Goal: Task Accomplishment & Management: Complete application form

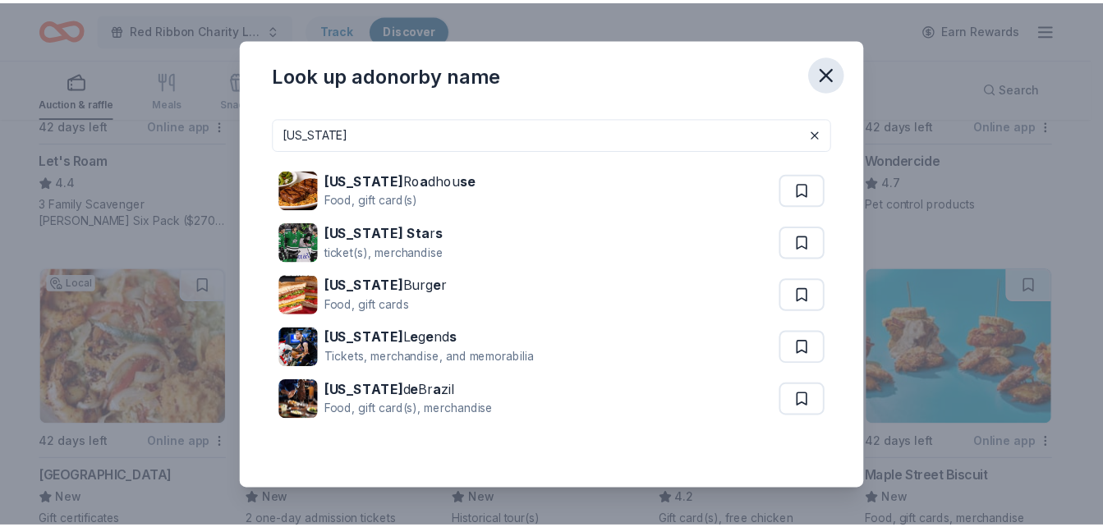
scroll to position [986, 0]
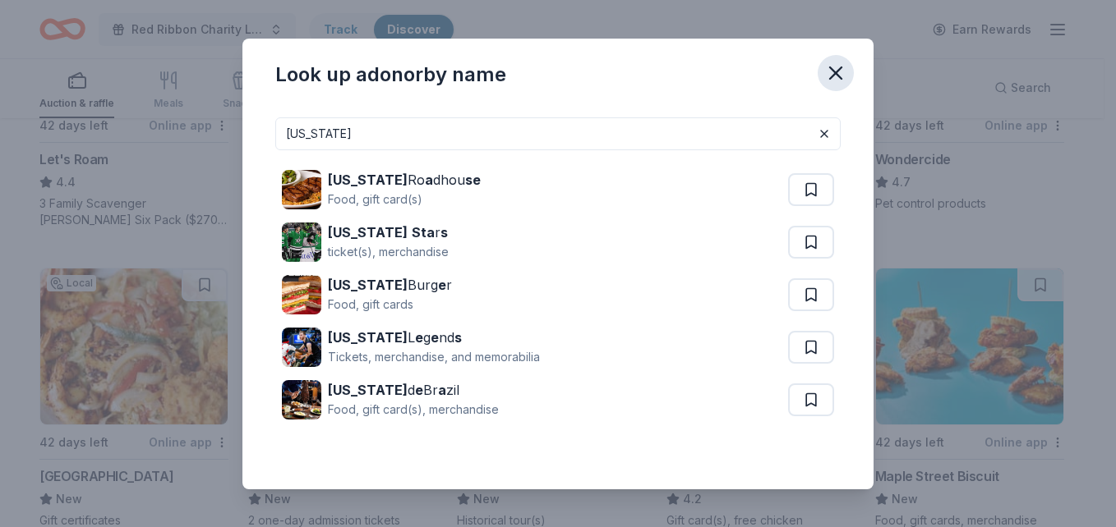
click at [845, 71] on icon "button" at bounding box center [835, 73] width 23 height 23
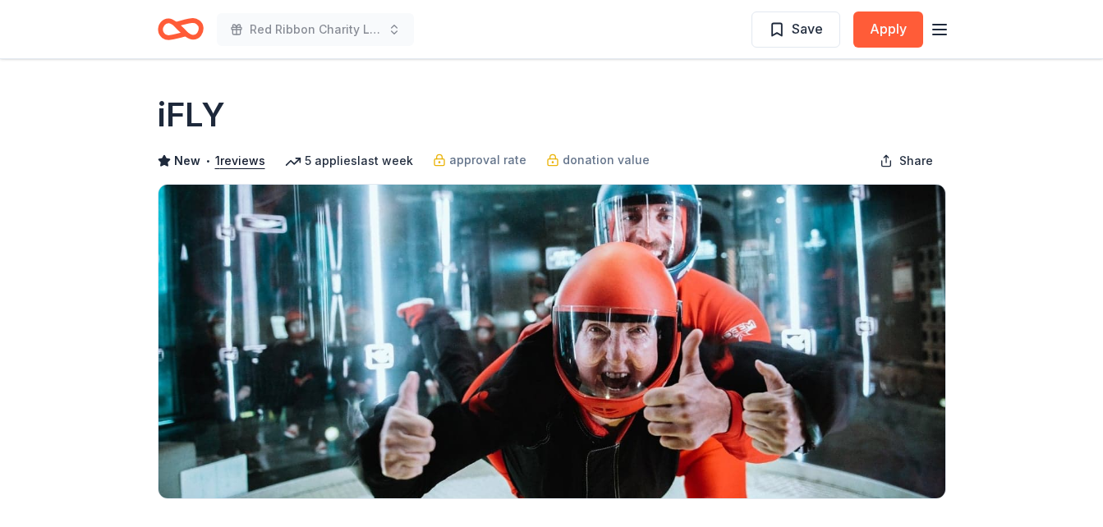
click at [187, 21] on icon "Home" at bounding box center [187, 29] width 25 height 16
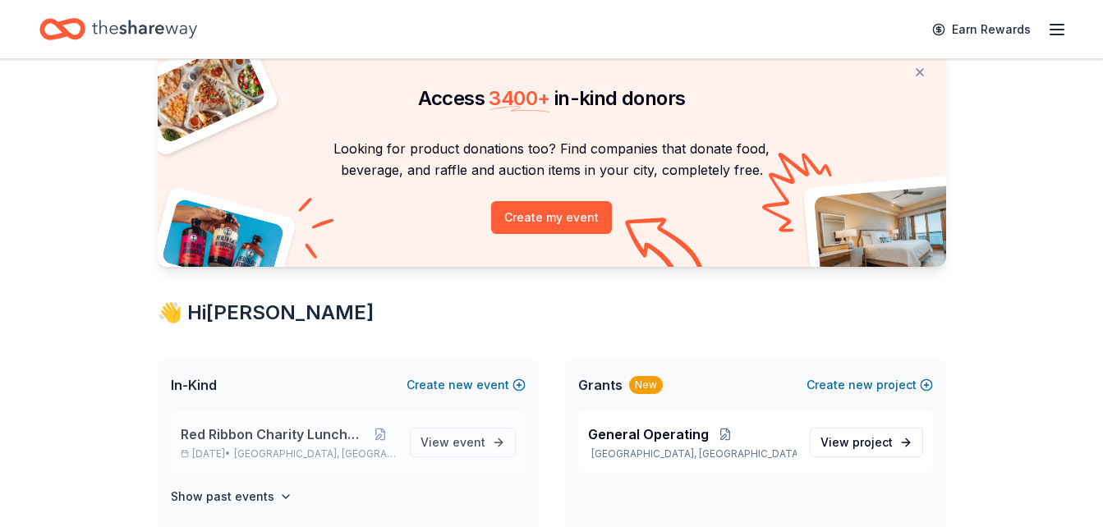
scroll to position [164, 0]
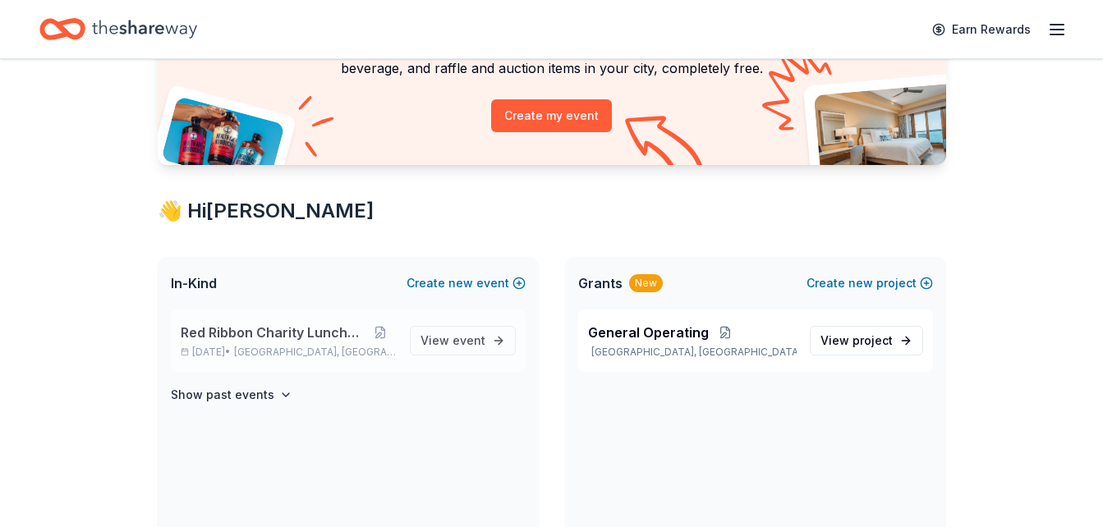
click at [352, 338] on span "Red Ribbon Charity Luncheon" at bounding box center [273, 333] width 184 height 20
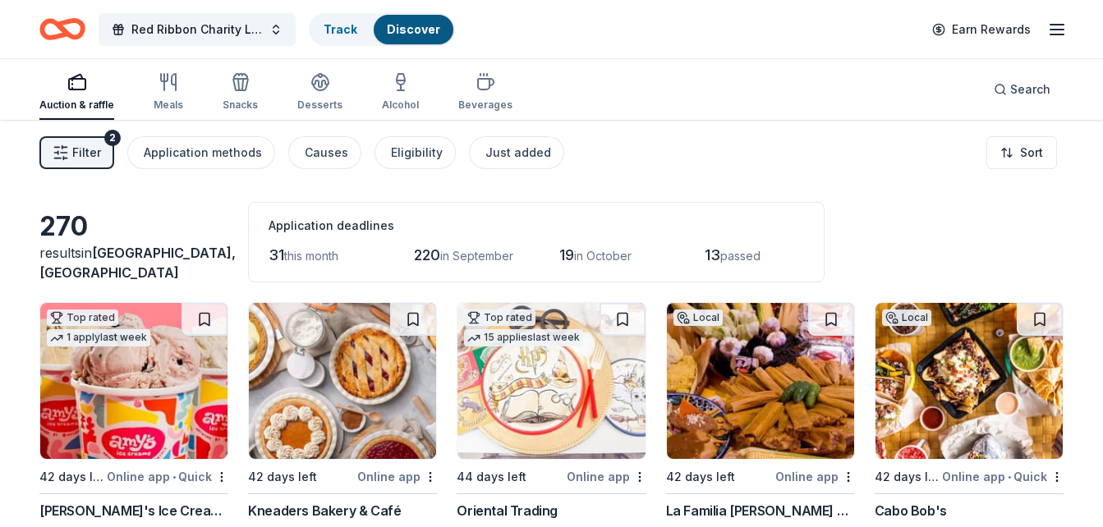
click at [54, 168] on button "Filter 2" at bounding box center [76, 152] width 75 height 33
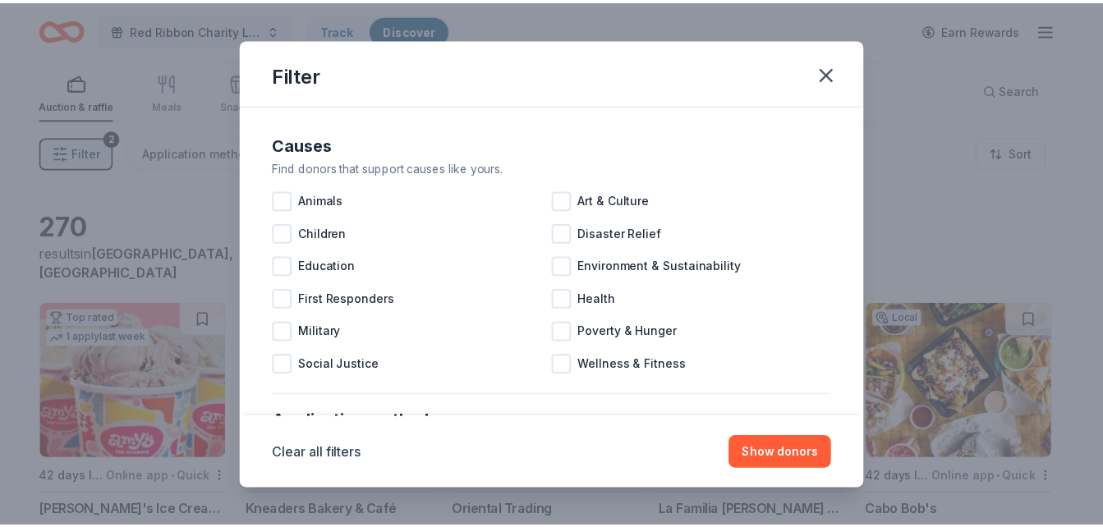
scroll to position [164, 0]
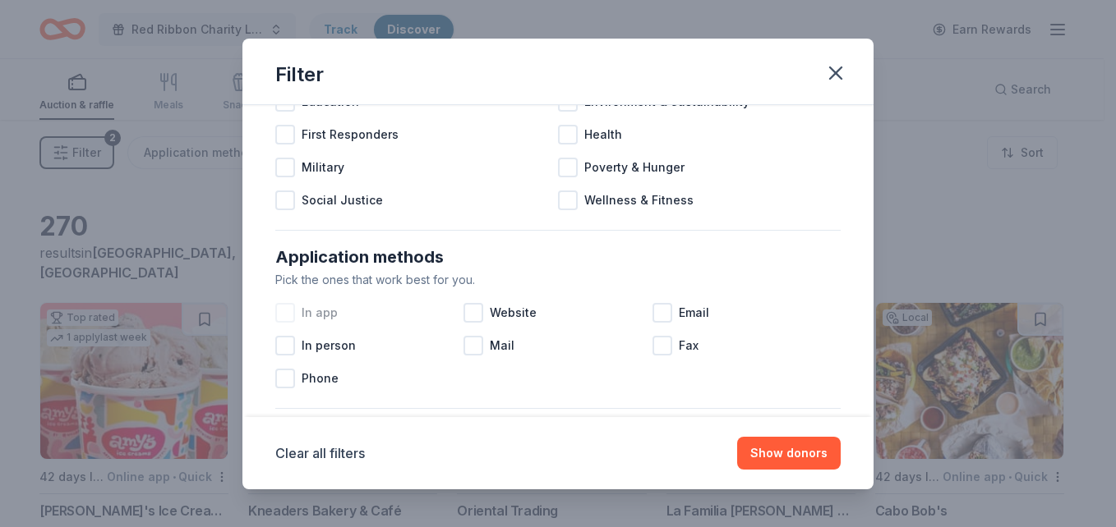
click at [335, 326] on div "In app Website Email In person Mail Fax Phone" at bounding box center [557, 346] width 565 height 99
click at [335, 326] on div "In app" at bounding box center [369, 313] width 188 height 33
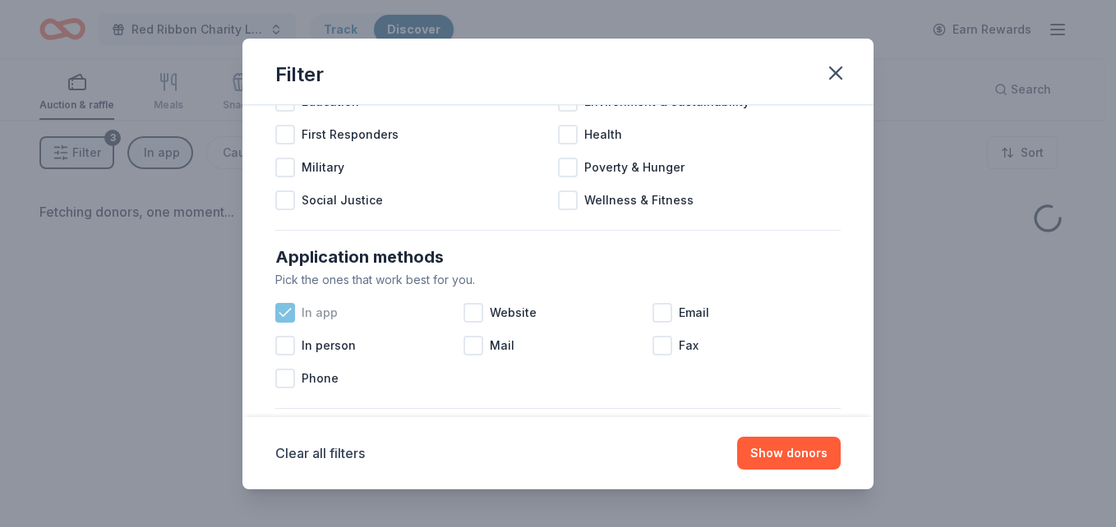
click at [290, 315] on icon at bounding box center [285, 313] width 16 height 16
click at [292, 356] on div "In person" at bounding box center [369, 345] width 188 height 33
click at [766, 463] on button "Show donors" at bounding box center [789, 453] width 104 height 33
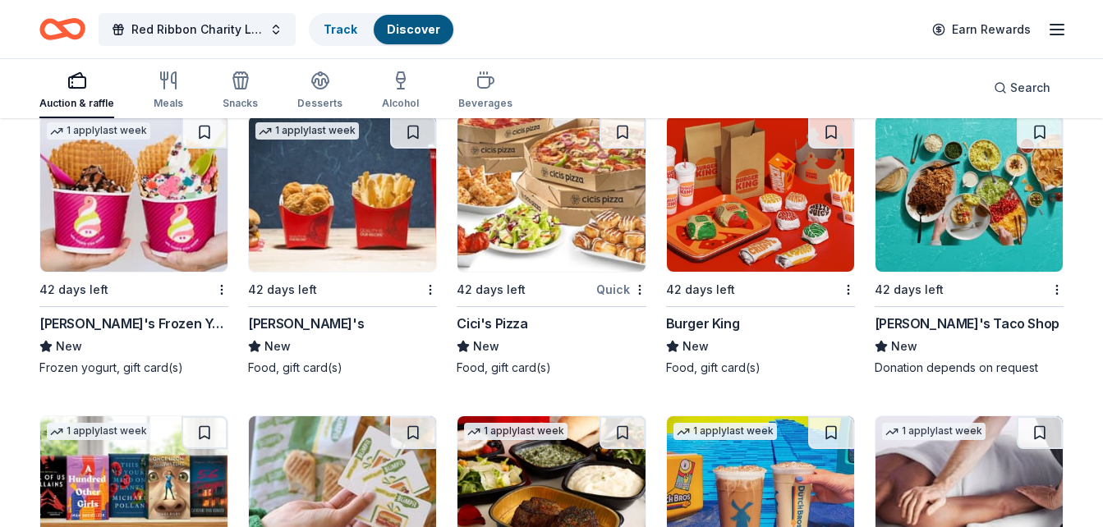
scroll to position [1451, 0]
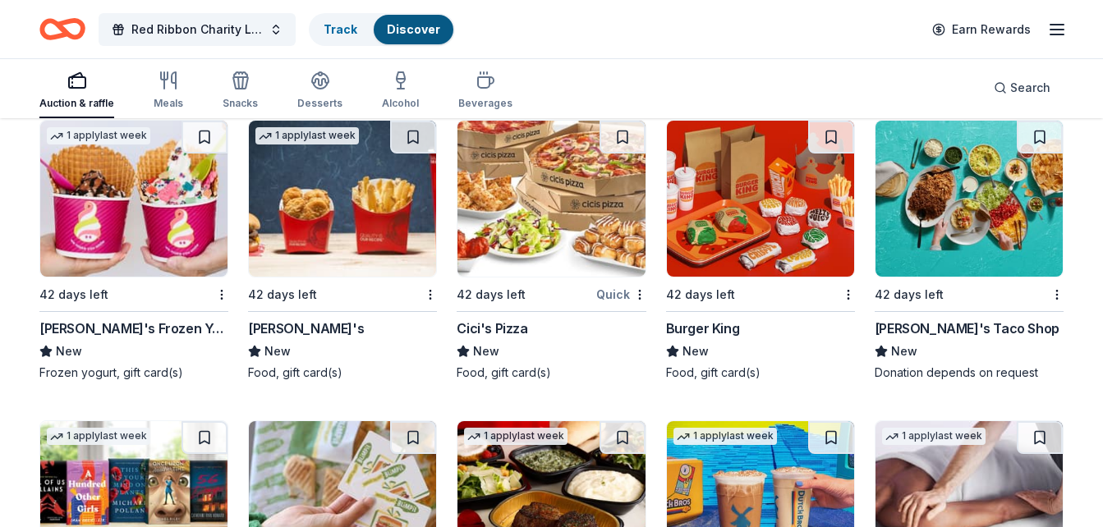
click at [137, 334] on div "Menchie's Frozen Yogurt" at bounding box center [133, 329] width 189 height 20
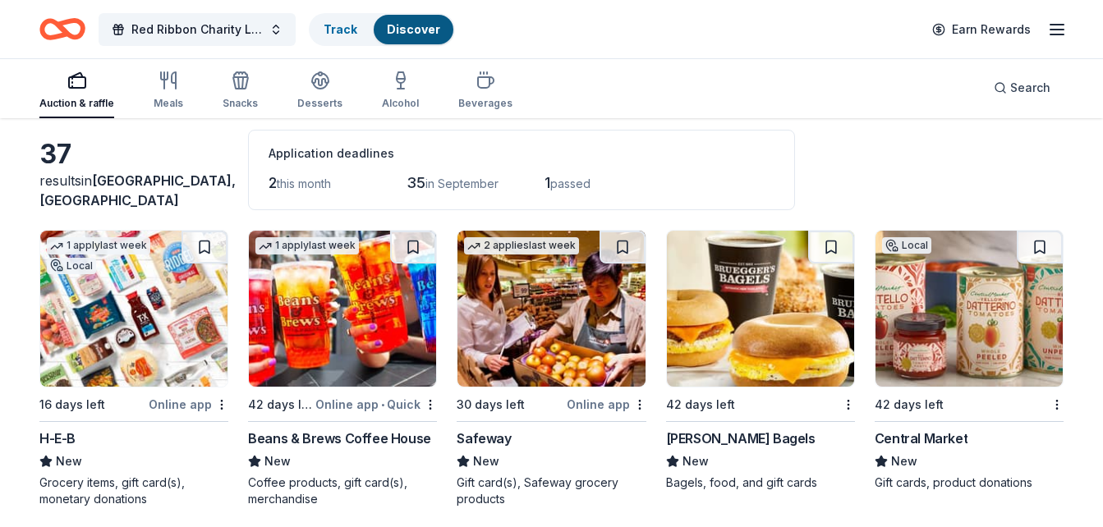
scroll to position [0, 0]
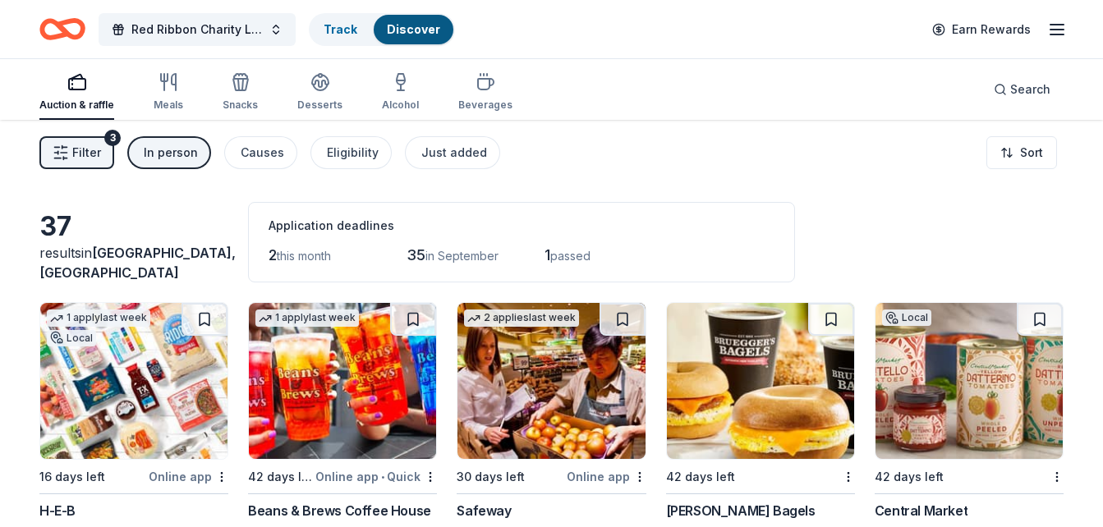
click at [140, 157] on button "In person" at bounding box center [169, 152] width 84 height 33
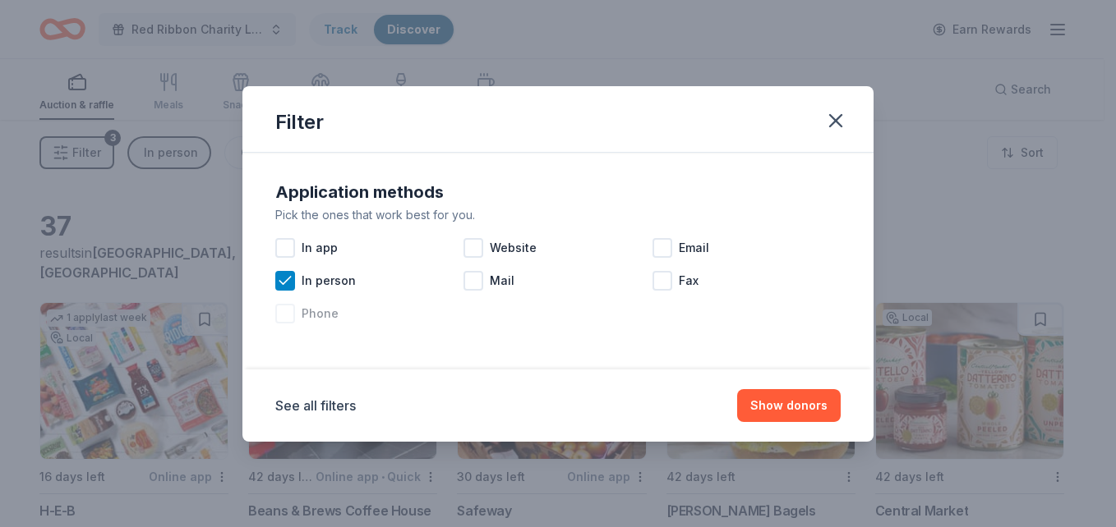
click at [319, 301] on div "Phone" at bounding box center [369, 313] width 188 height 33
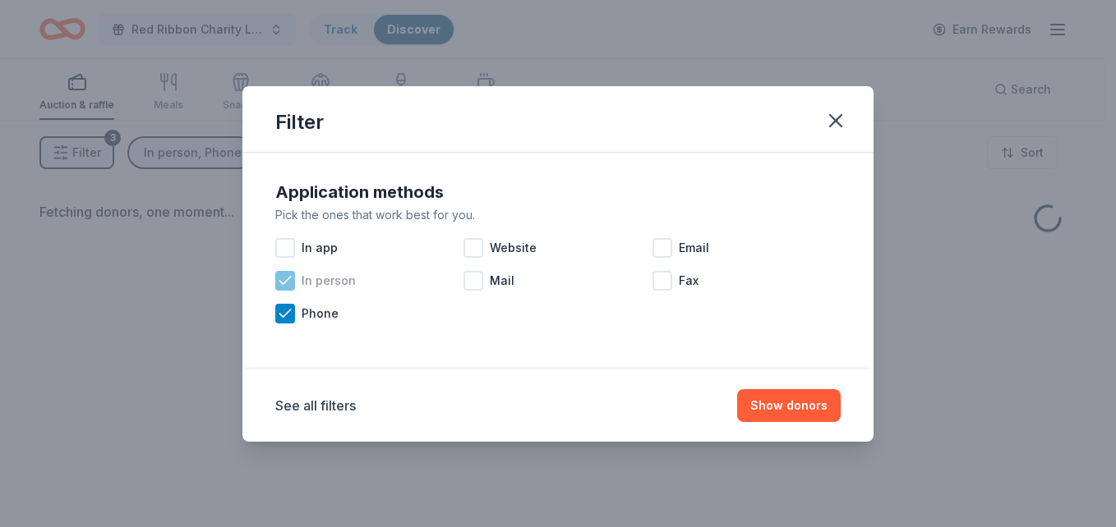
click at [319, 289] on span "In person" at bounding box center [329, 281] width 54 height 20
click at [310, 315] on span "Phone" at bounding box center [320, 314] width 37 height 20
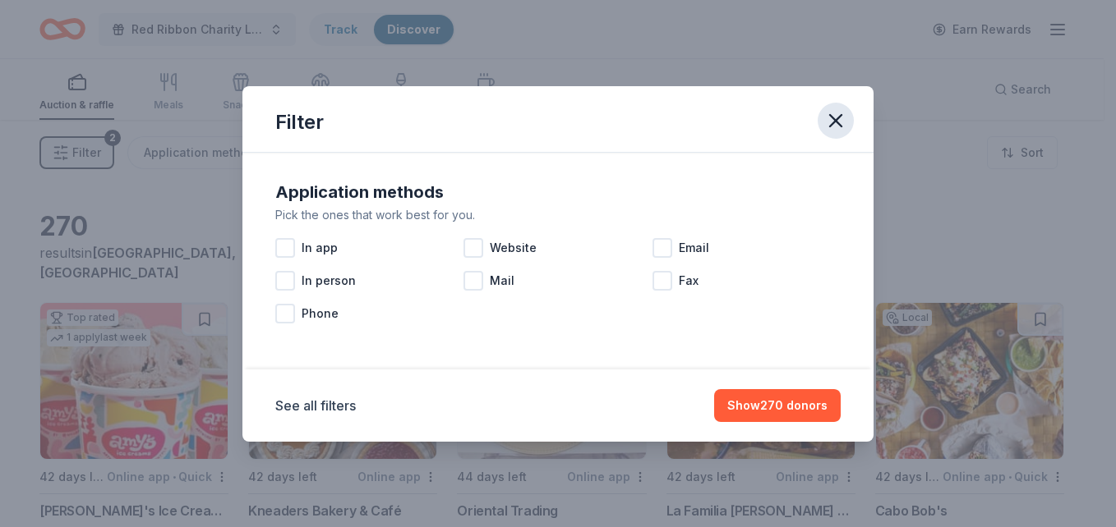
click at [833, 128] on icon "button" at bounding box center [835, 120] width 23 height 23
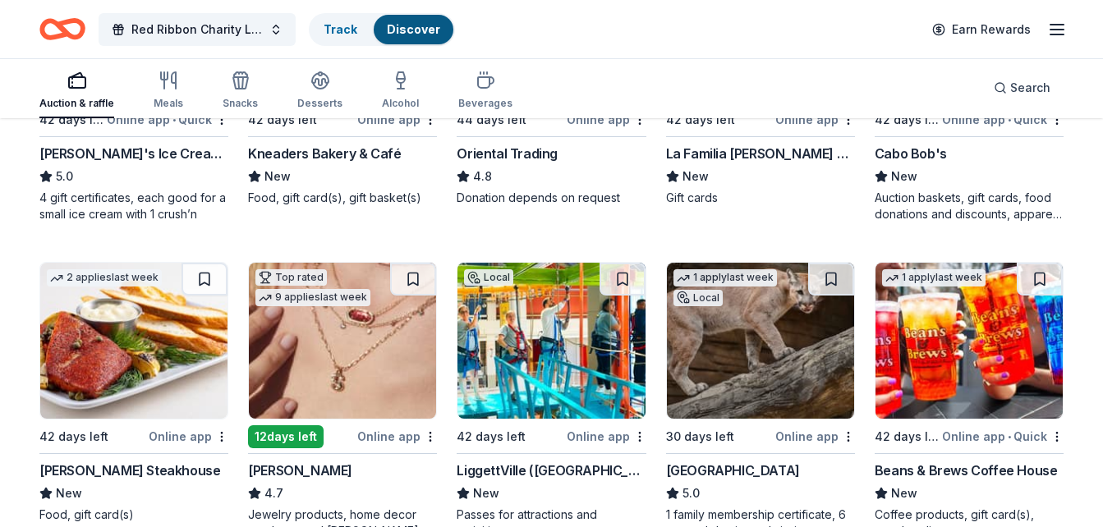
scroll to position [329, 0]
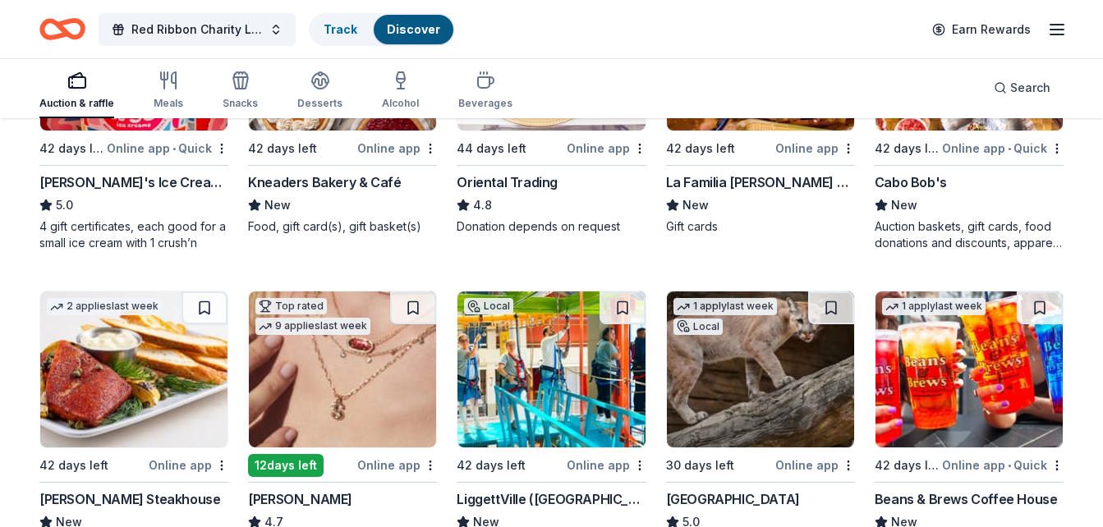
click at [746, 193] on div "La Familia Cortez Restaurants New Gift cards" at bounding box center [760, 204] width 189 height 62
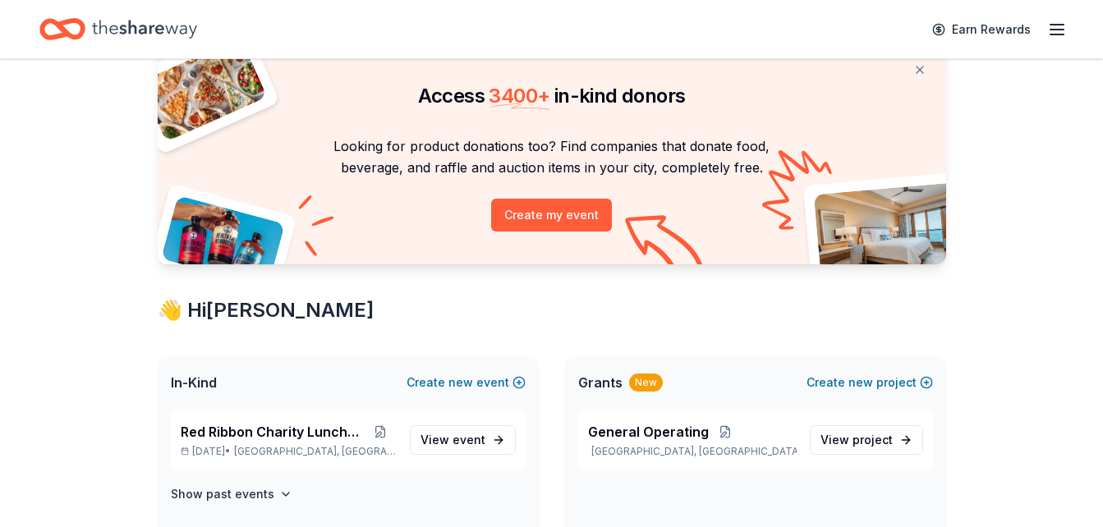
scroll to position [164, 0]
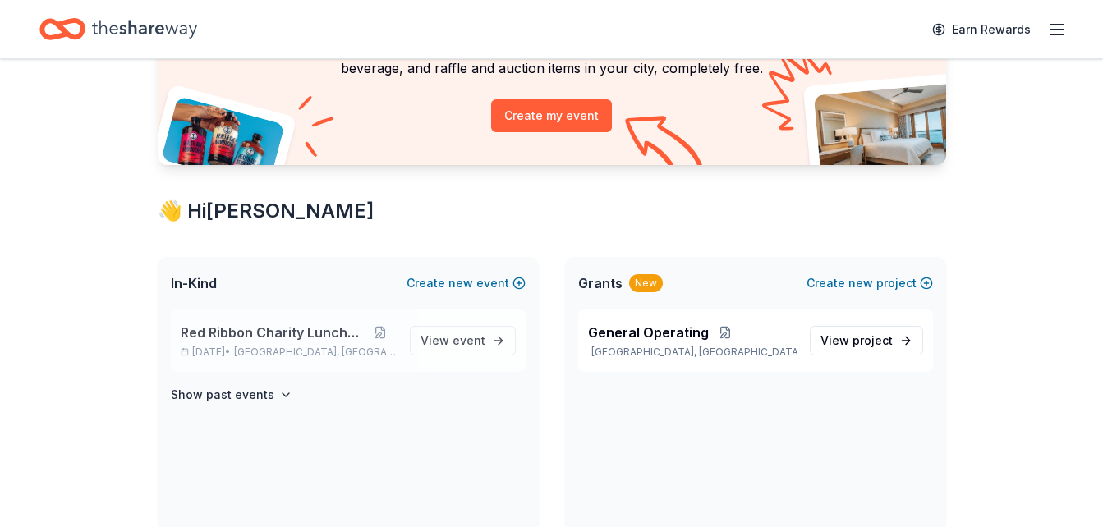
click at [316, 329] on span "Red Ribbon Charity Luncheon" at bounding box center [273, 333] width 184 height 20
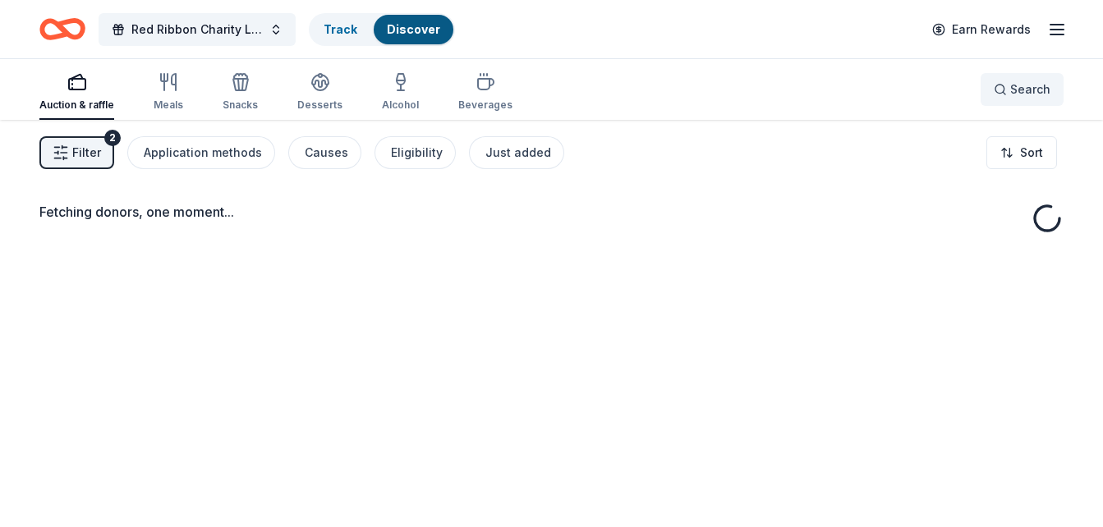
click at [1057, 94] on button "Search" at bounding box center [1022, 89] width 83 height 33
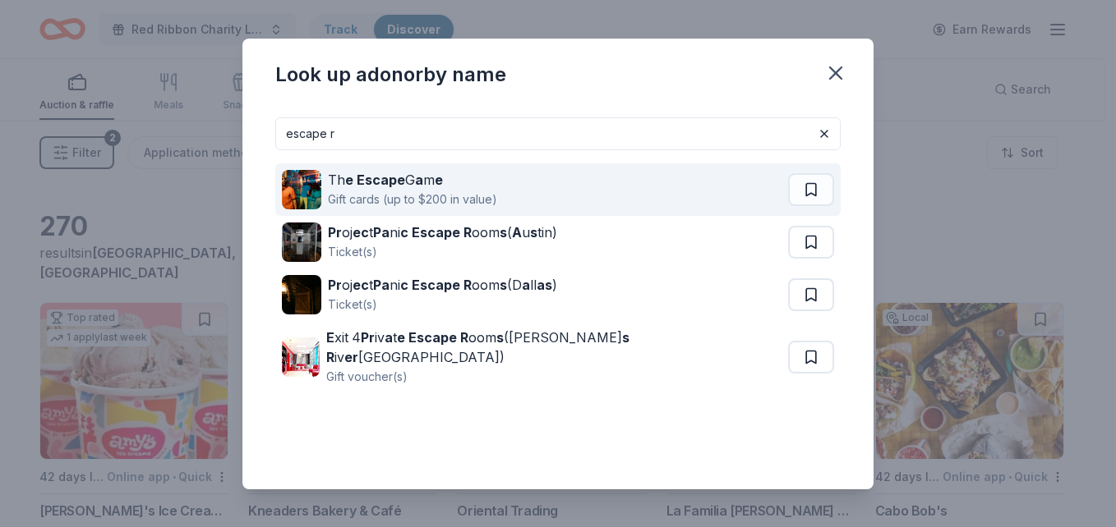
click at [512, 200] on div "Th e Escape G a m e Gift cards (up to $200 in value)" at bounding box center [535, 190] width 506 height 53
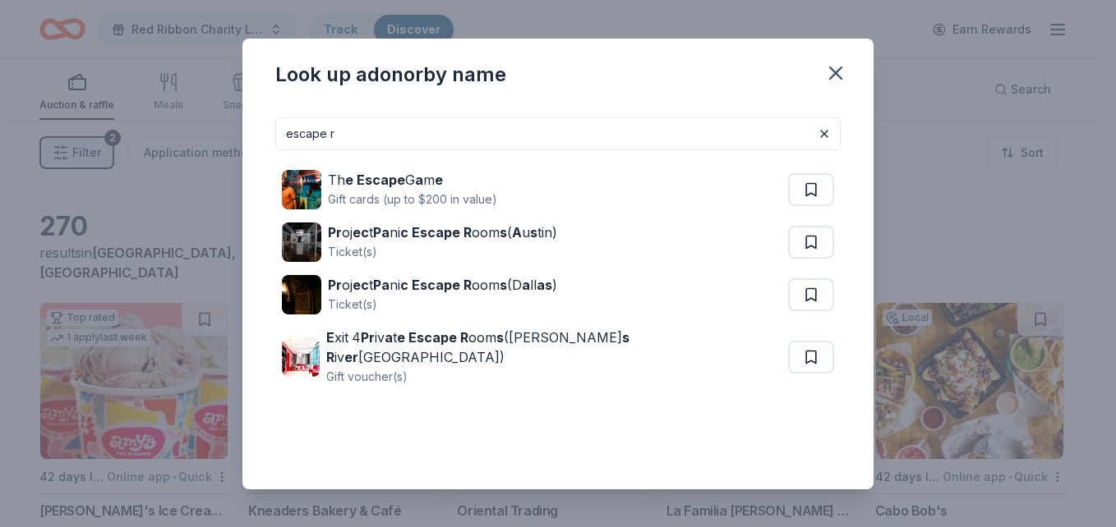
click at [626, 114] on div "escape r Th e Escape G a m e Gift cards (up to $200 in value) Pr oj ec t Pa ni …" at bounding box center [557, 296] width 631 height 385
click at [616, 140] on input "escape r" at bounding box center [557, 133] width 565 height 33
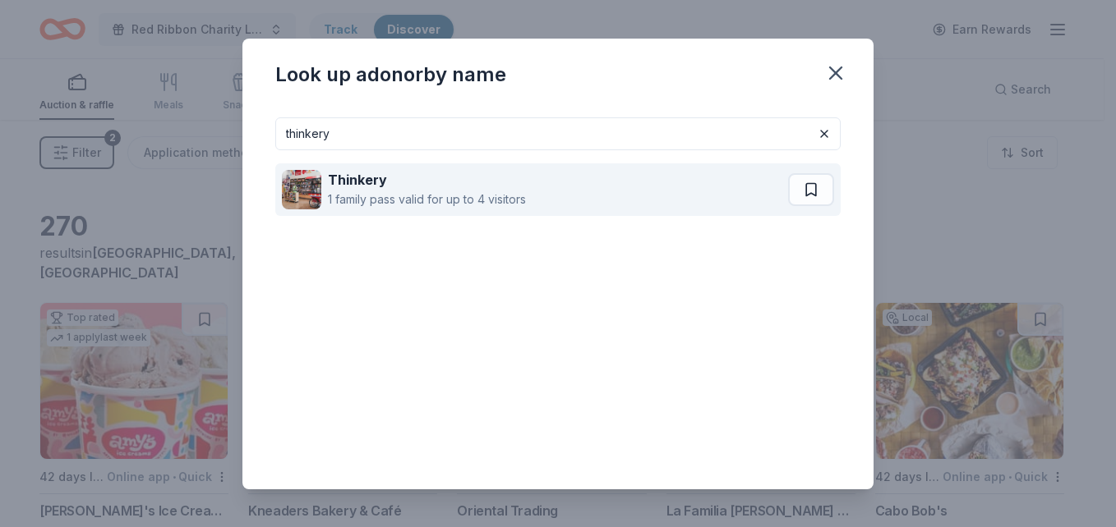
click at [596, 211] on div "Thinkery 1 family pass valid for up to 4 visitors" at bounding box center [535, 190] width 506 height 53
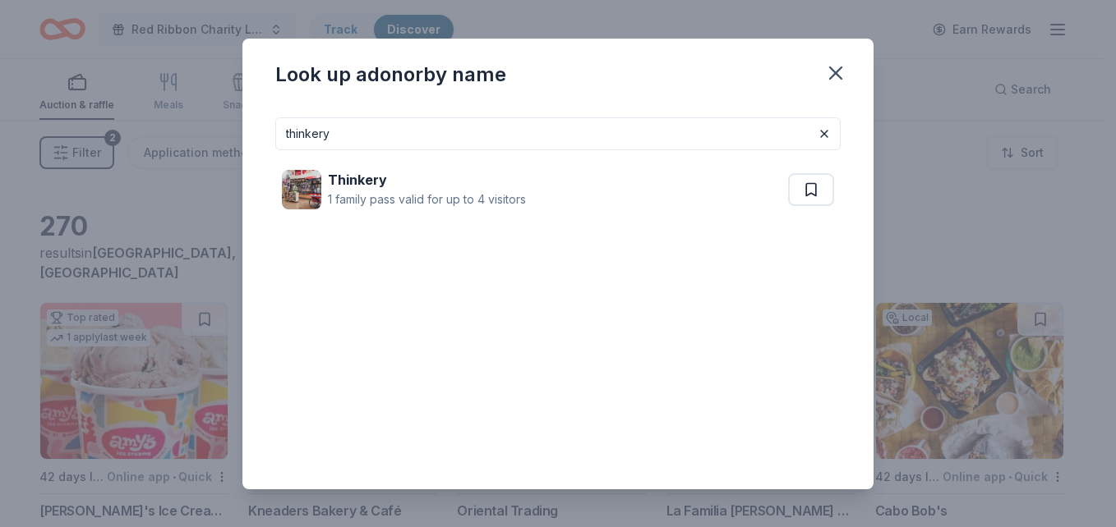
click at [512, 142] on input "thinkery" at bounding box center [557, 133] width 565 height 33
click at [511, 142] on input "thinkery" at bounding box center [557, 133] width 565 height 33
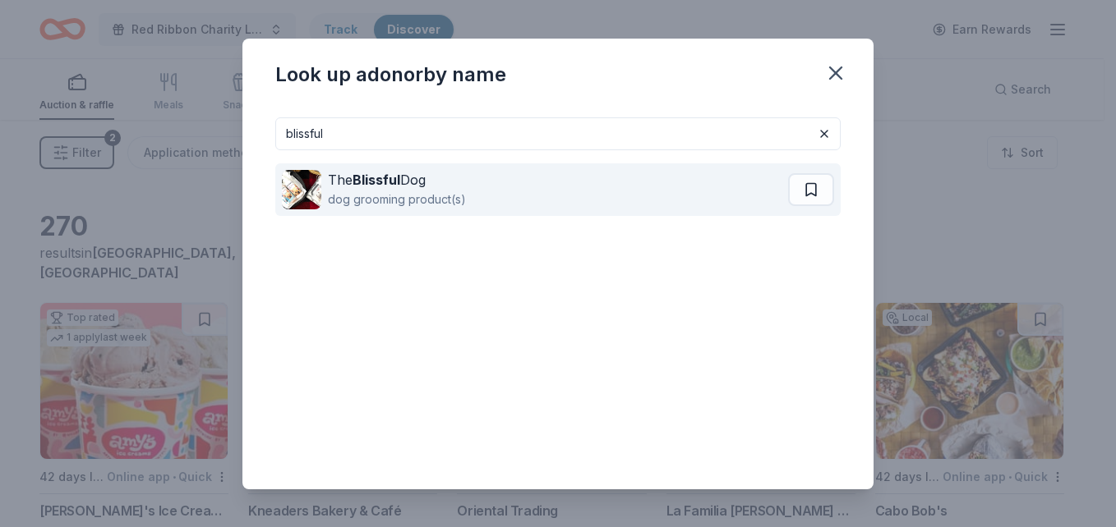
type input "blissful"
click at [528, 198] on div "The Blissful Dog dog grooming product(s)" at bounding box center [535, 190] width 506 height 53
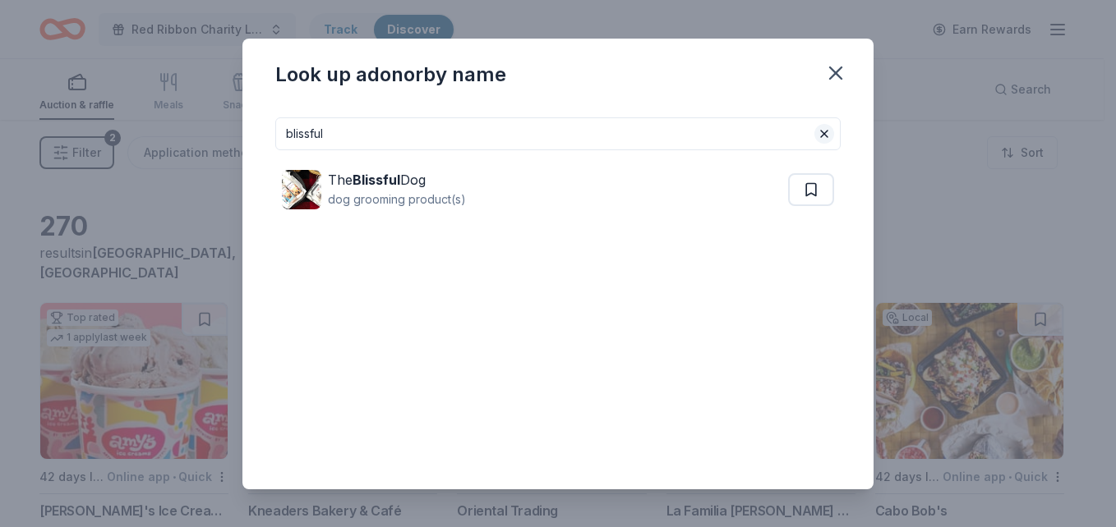
click at [819, 127] on button at bounding box center [824, 134] width 20 height 20
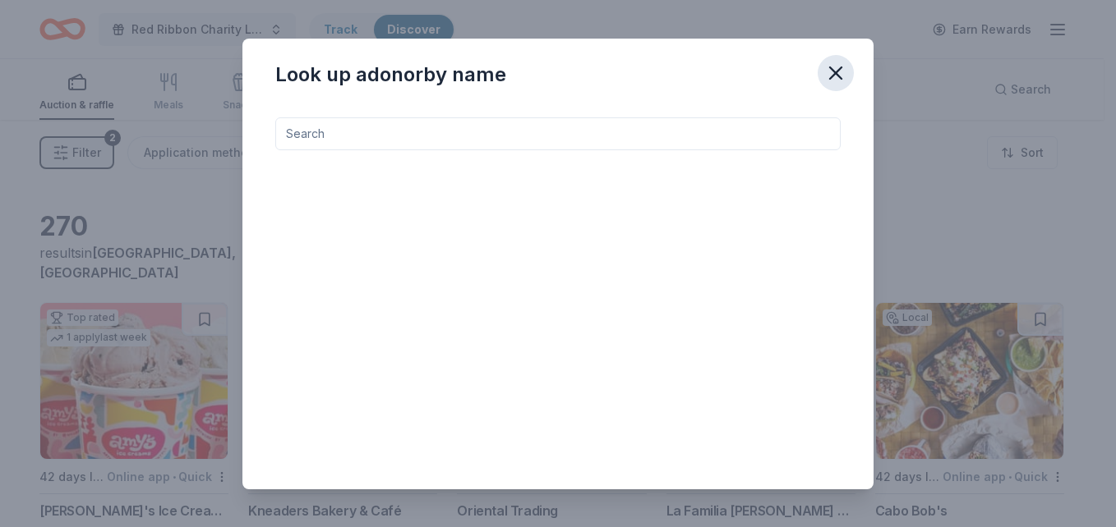
click at [824, 75] on icon "button" at bounding box center [835, 73] width 23 height 23
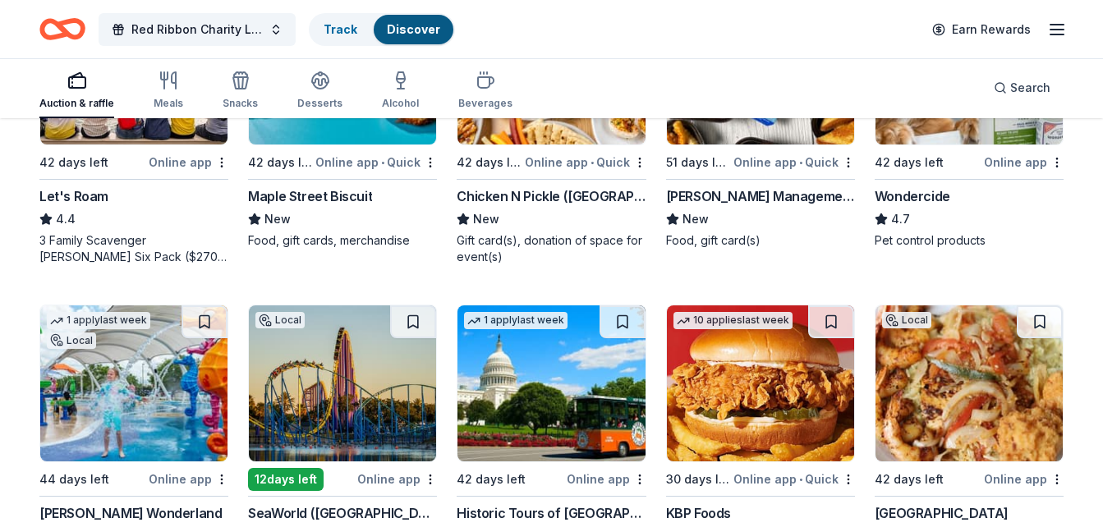
scroll to position [1068, 0]
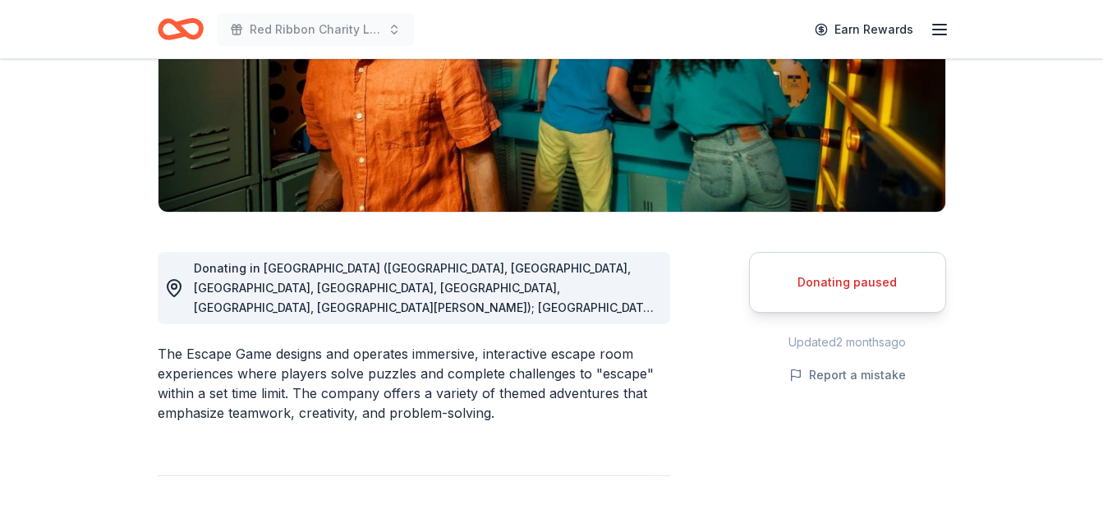
scroll to position [329, 0]
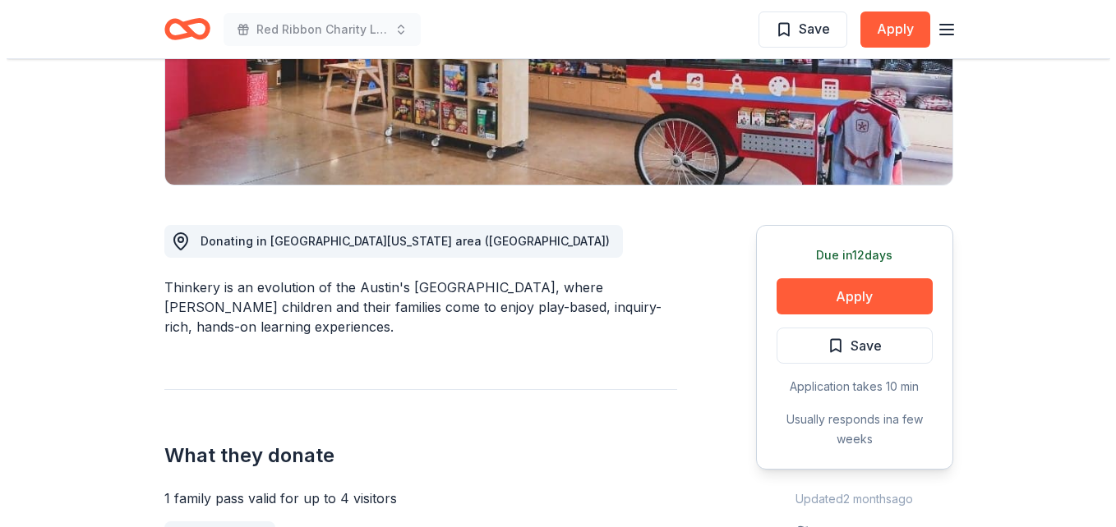
scroll to position [411, 0]
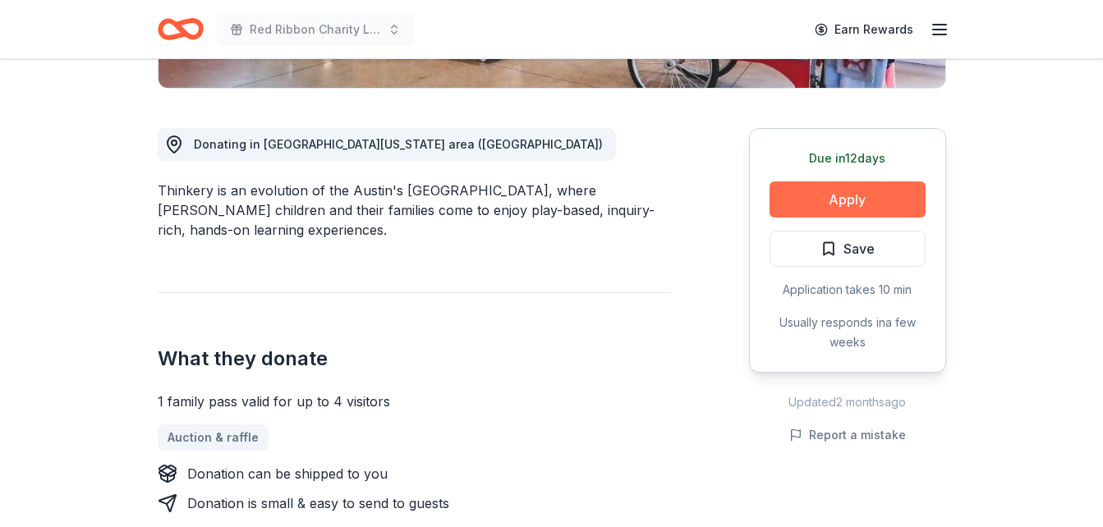
click at [811, 204] on button "Apply" at bounding box center [848, 200] width 156 height 36
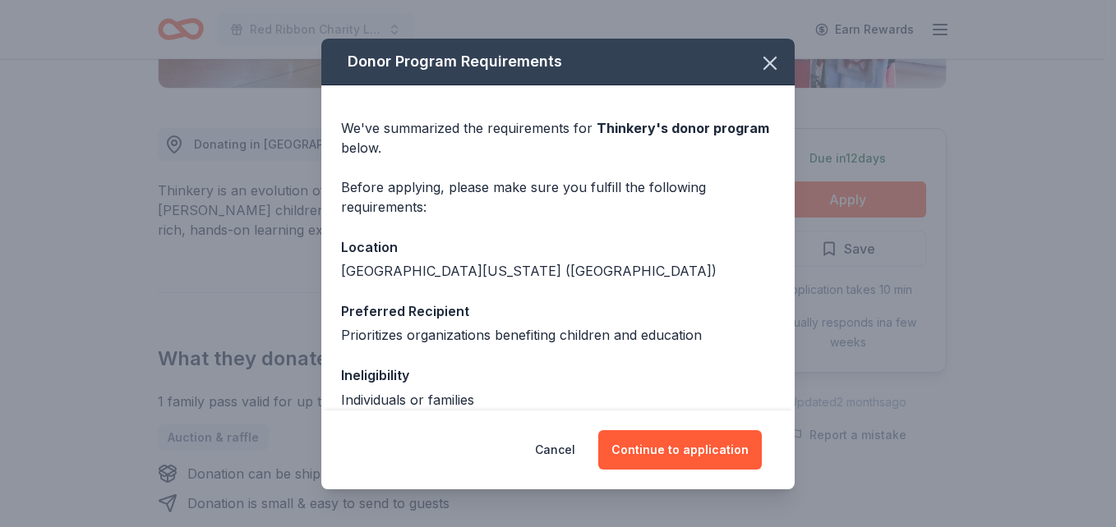
scroll to position [151, 0]
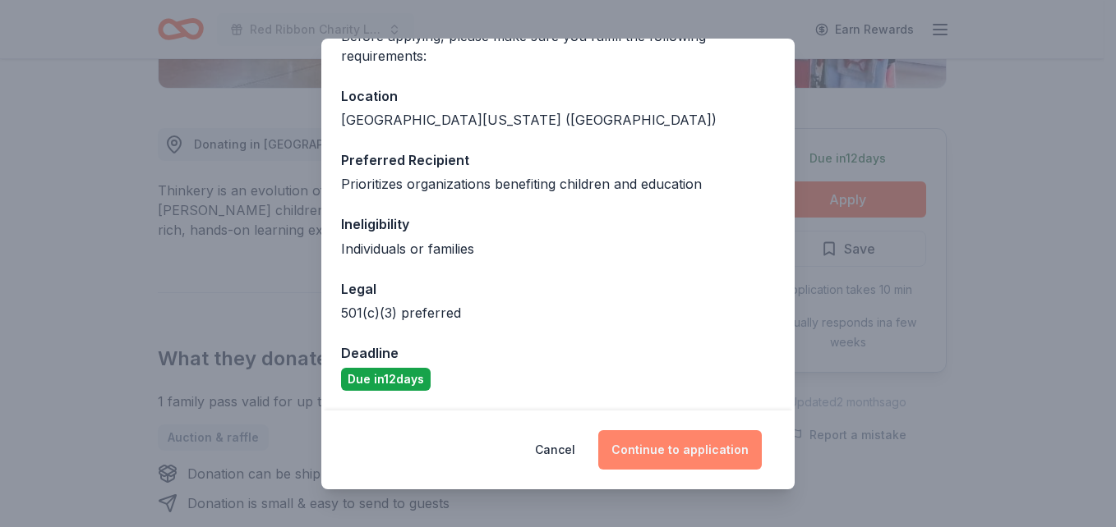
click at [678, 445] on button "Continue to application" at bounding box center [680, 450] width 164 height 39
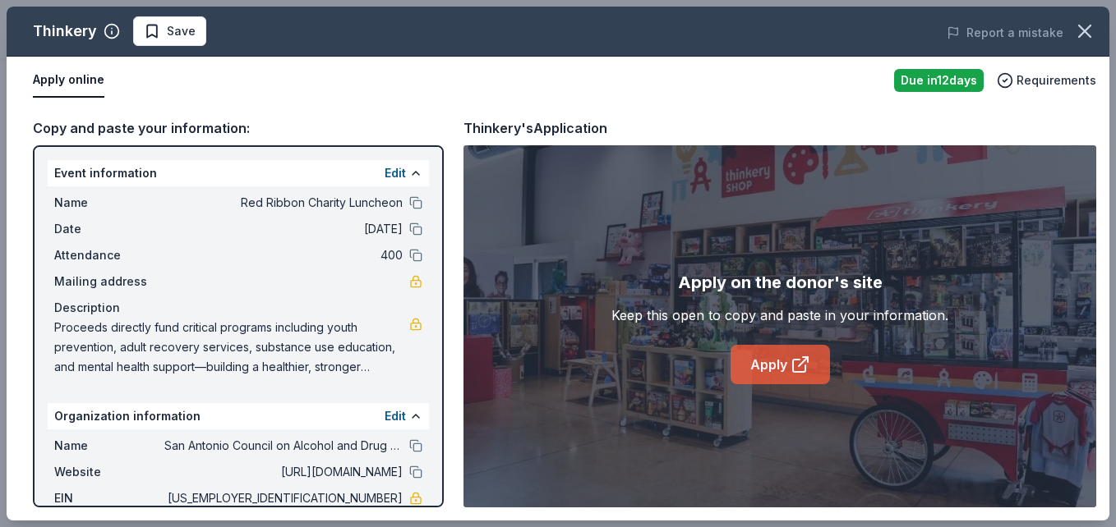
click at [775, 367] on link "Apply" at bounding box center [779, 364] width 99 height 39
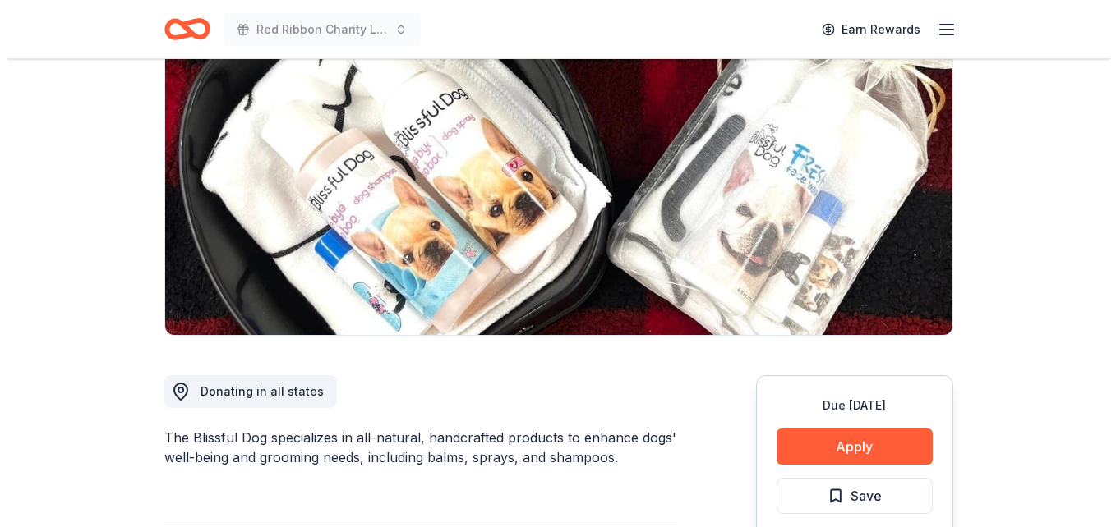
scroll to position [164, 0]
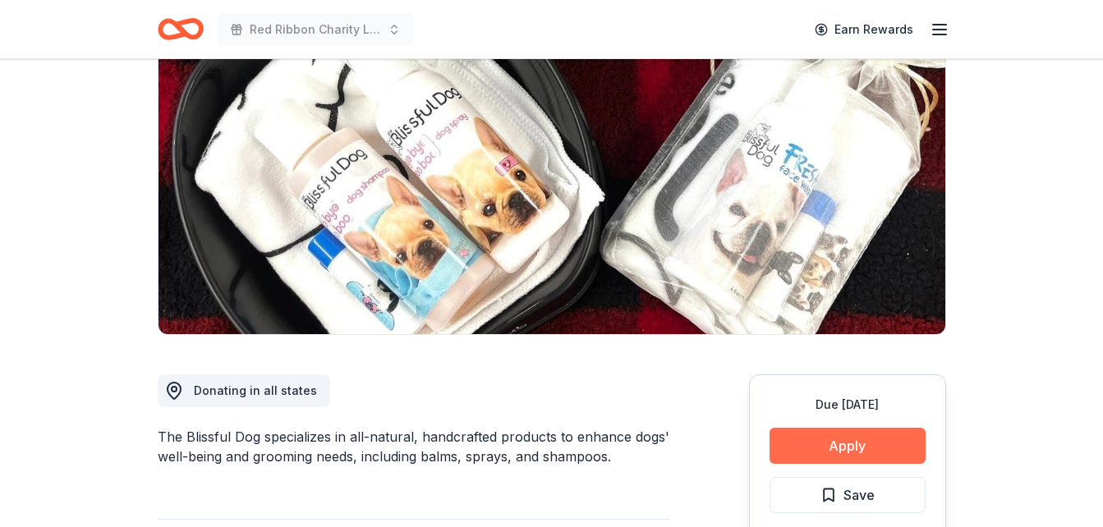
click at [830, 453] on button "Apply" at bounding box center [848, 446] width 156 height 36
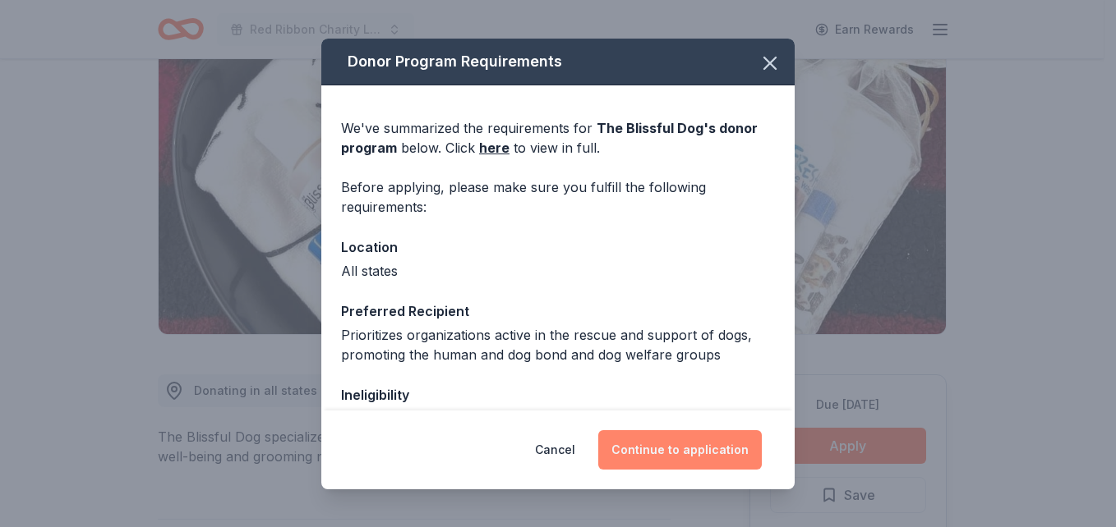
click at [701, 440] on button "Continue to application" at bounding box center [680, 450] width 164 height 39
